Goal: Find contact information: Find contact information

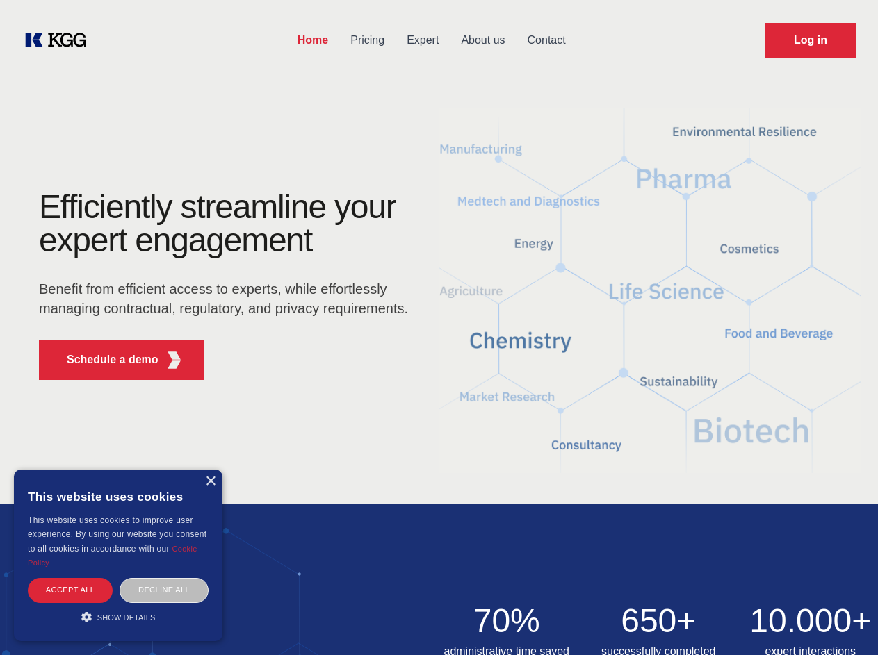
click at [438, 327] on div "Efficiently streamline your expert engagement Benefit from efficient access to …" at bounding box center [228, 290] width 422 height 201
click at [104, 360] on p "Schedule a demo" at bounding box center [113, 360] width 92 height 17
click at [210, 482] on div "× This website uses cookies This website uses cookies to improve user experienc…" at bounding box center [118, 556] width 208 height 172
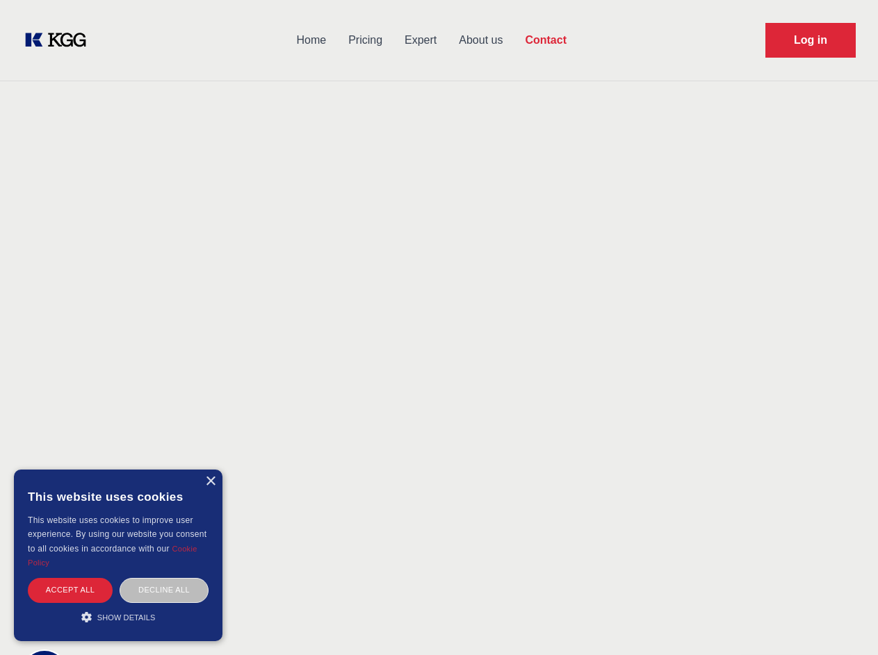
click at [70, 590] on div "Accept all" at bounding box center [70, 590] width 85 height 24
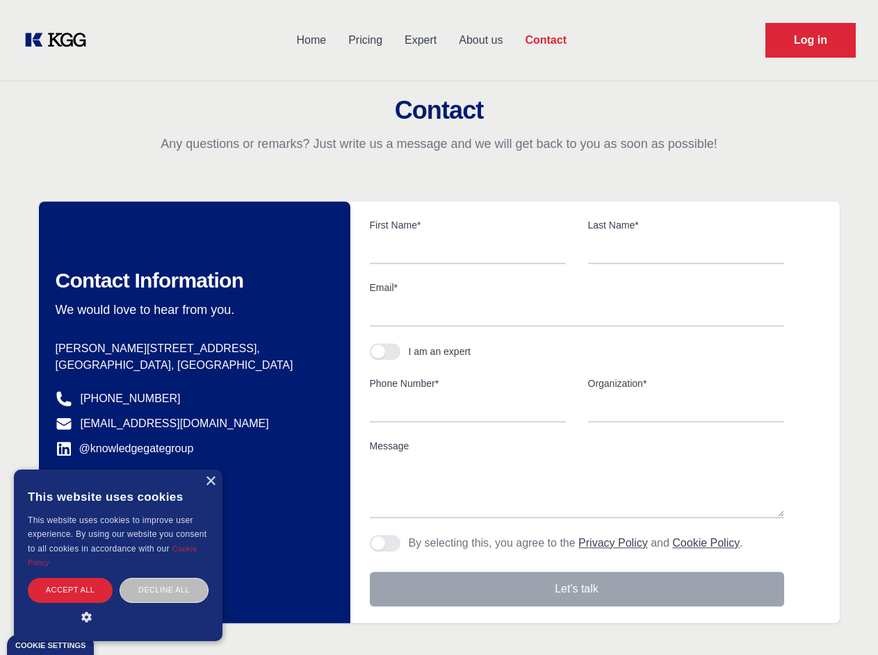
click at [164, 590] on div "Contact Information We would love to hear from you. Postal address [PERSON_NAME…" at bounding box center [194, 413] width 311 height 422
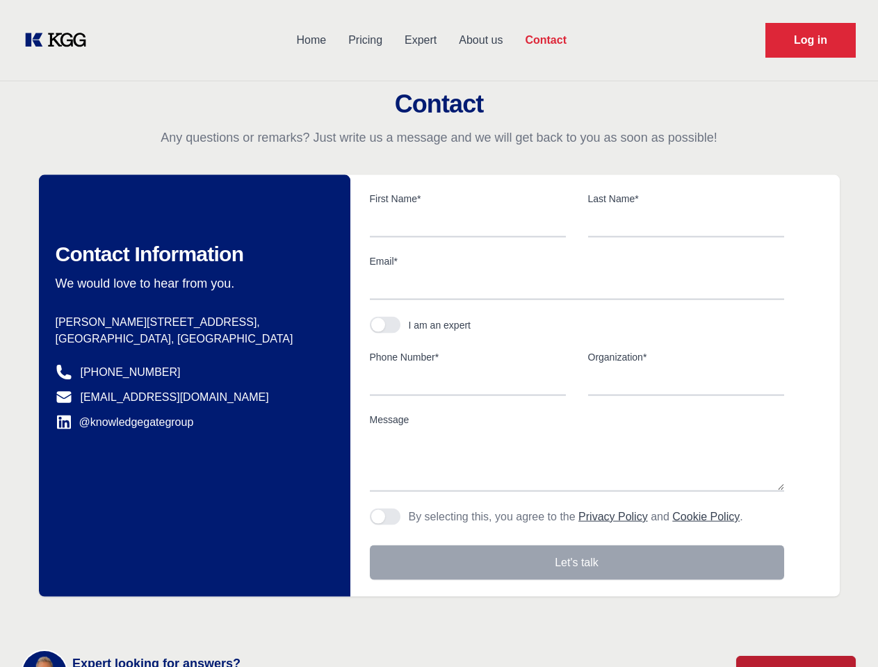
click at [118, 617] on main "Contact Any questions or remarks? Just write us a message and we will get back …" at bounding box center [439, 361] width 878 height 723
